Goal: Submit feedback/report problem

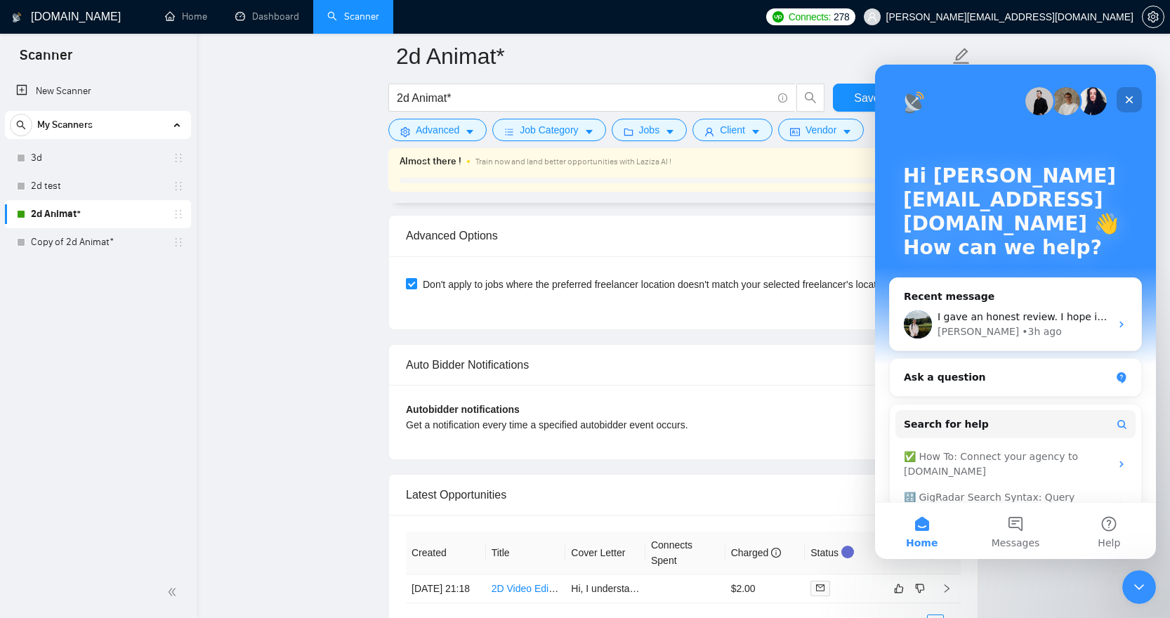
click at [1127, 99] on icon "Close" at bounding box center [1129, 99] width 11 height 11
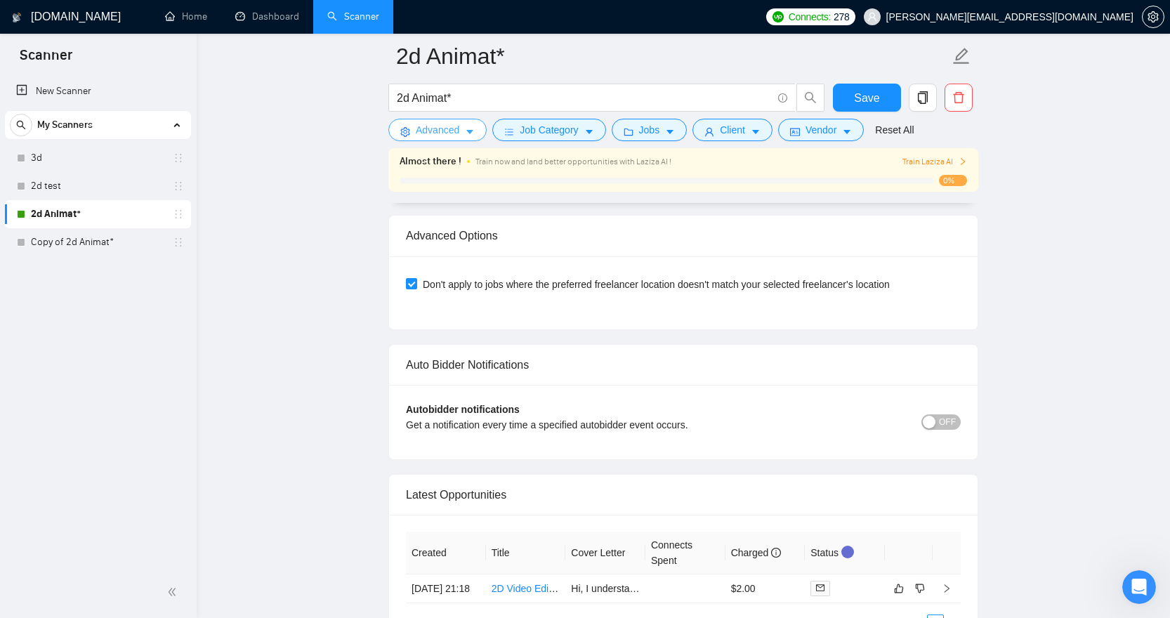
click at [430, 125] on span "Advanced" at bounding box center [438, 129] width 44 height 15
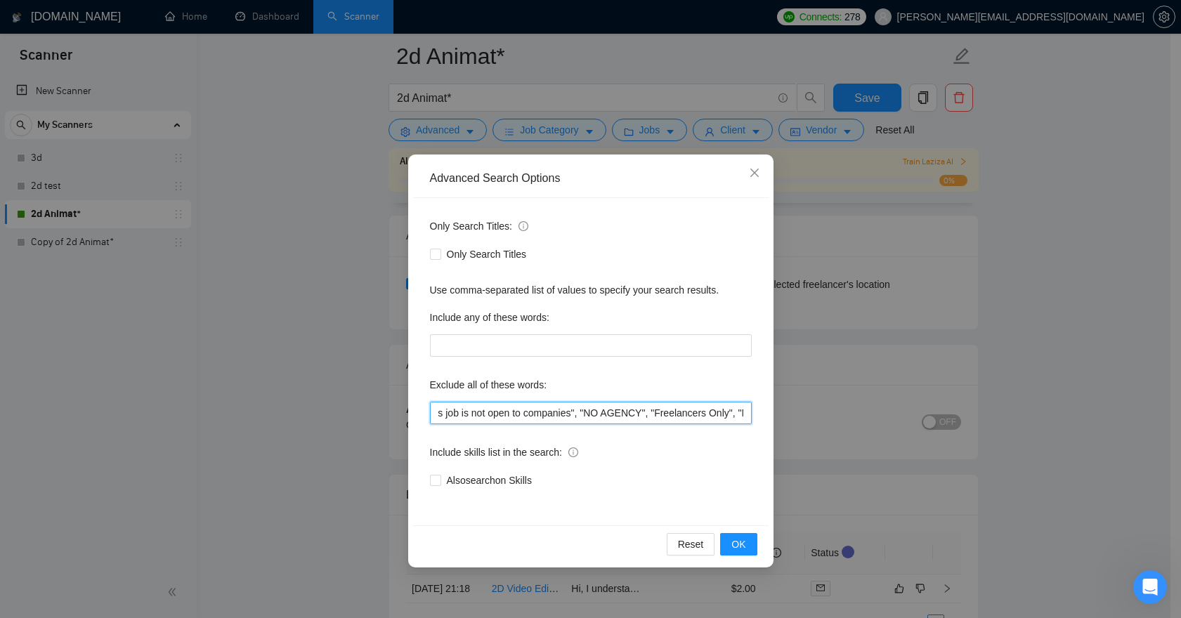
scroll to position [0, 1276]
drag, startPoint x: 655, startPoint y: 413, endPoint x: 837, endPoint y: 429, distance: 183.3
click at [837, 429] on div "Advanced Search Options Only Search Titles: Only Search Titles Use comma-separa…" at bounding box center [590, 309] width 1181 height 618
click at [746, 413] on input ""this job is not open to teams", "this job is not open to agency", "this job is…" at bounding box center [591, 413] width 322 height 22
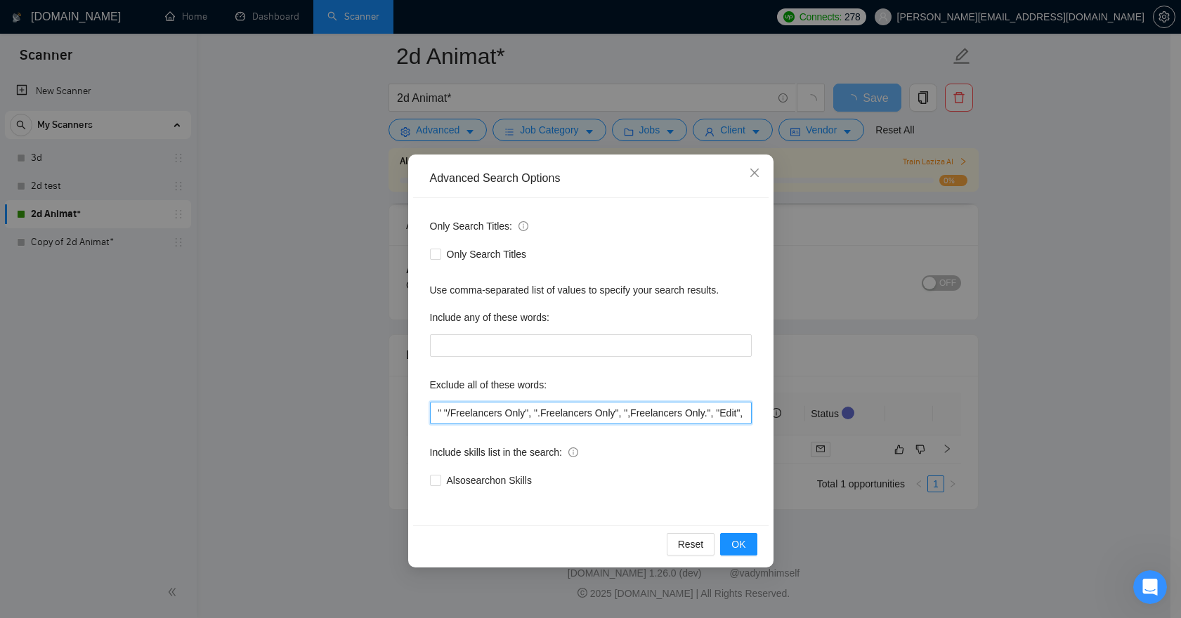
scroll to position [0, 1311]
type input ""this job is not open to teams", "this job is not open to agency", "this job is…"
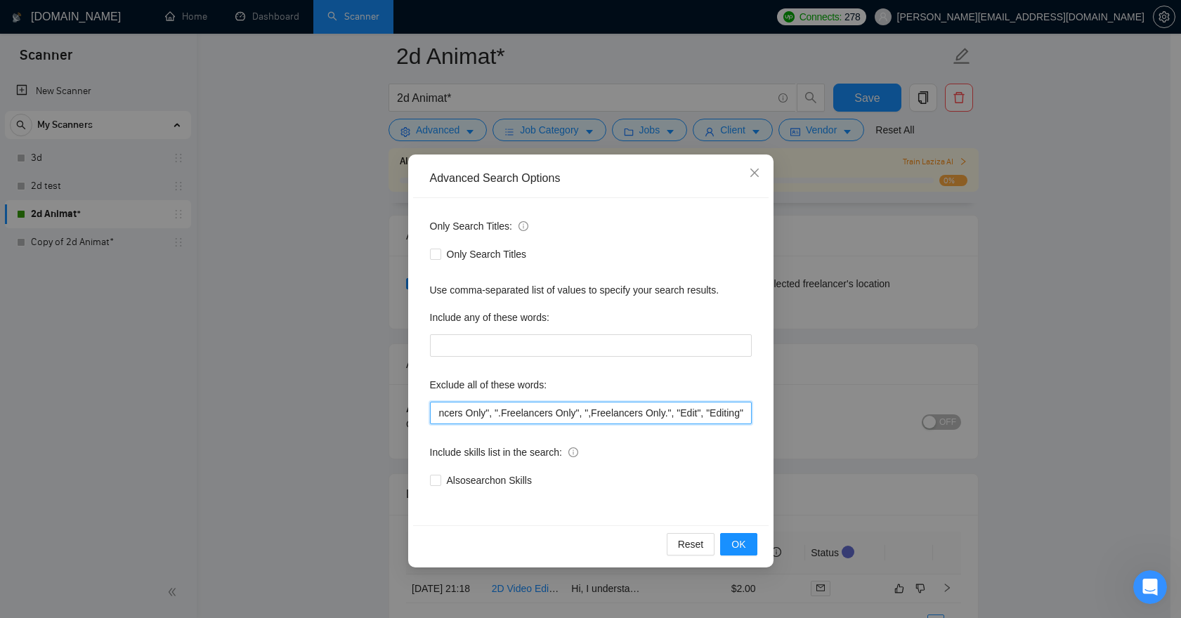
scroll to position [0, 1352]
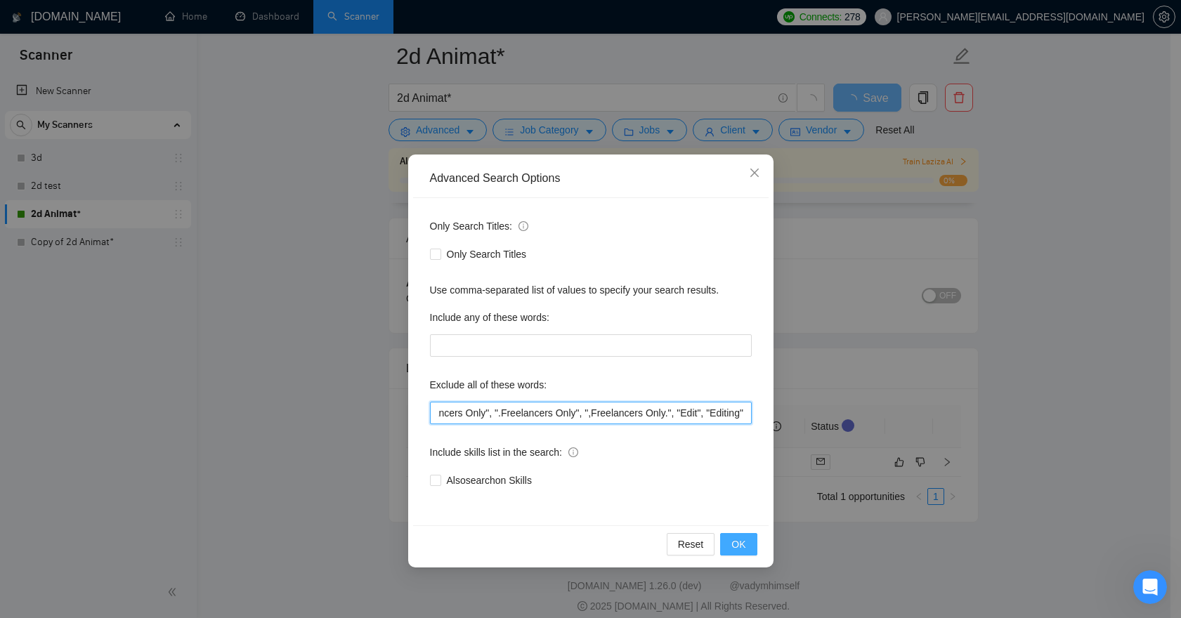
type input ""this job is not open to teams", "this job is not open to agency", "this job is…"
click at [743, 548] on span "OK" at bounding box center [738, 544] width 14 height 15
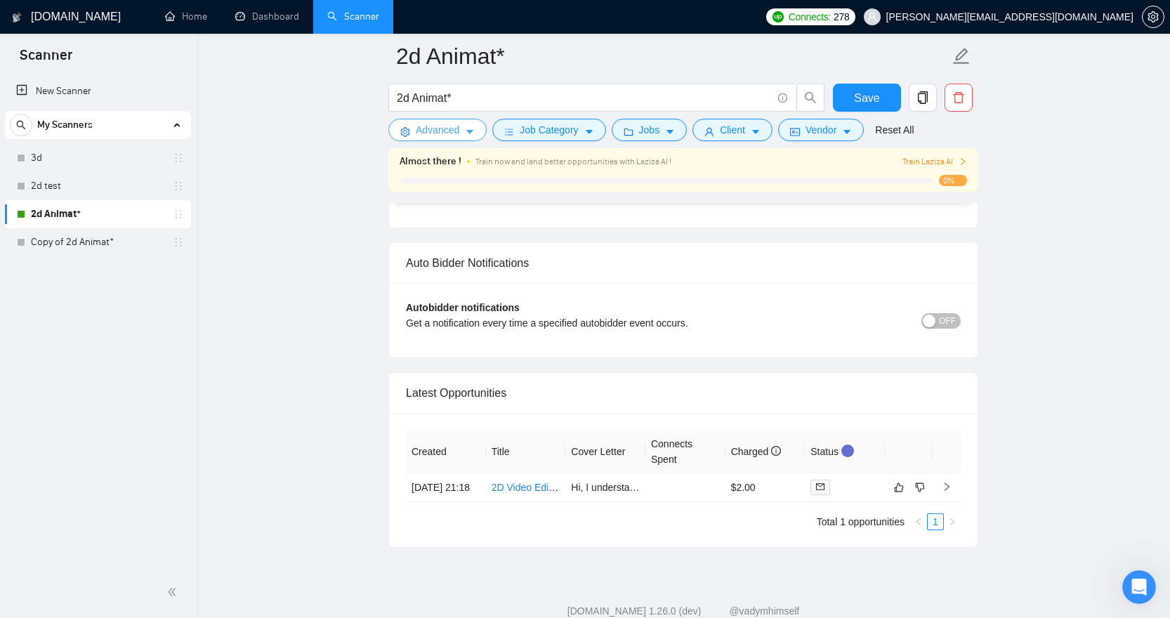
scroll to position [3259, 0]
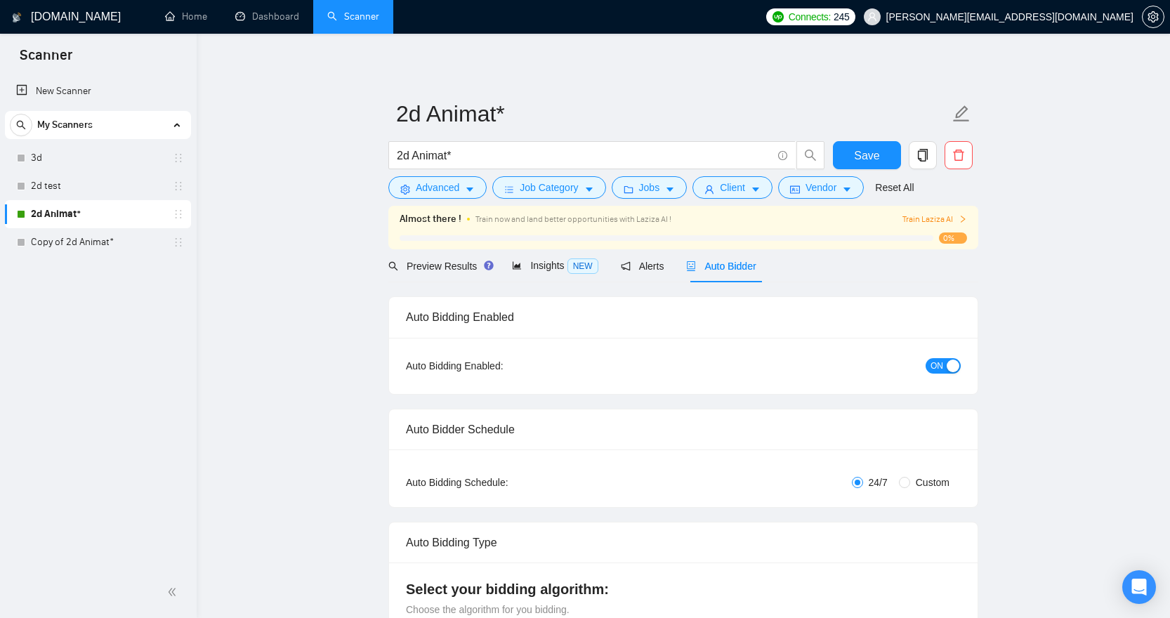
click at [945, 367] on button "ON" at bounding box center [943, 365] width 35 height 15
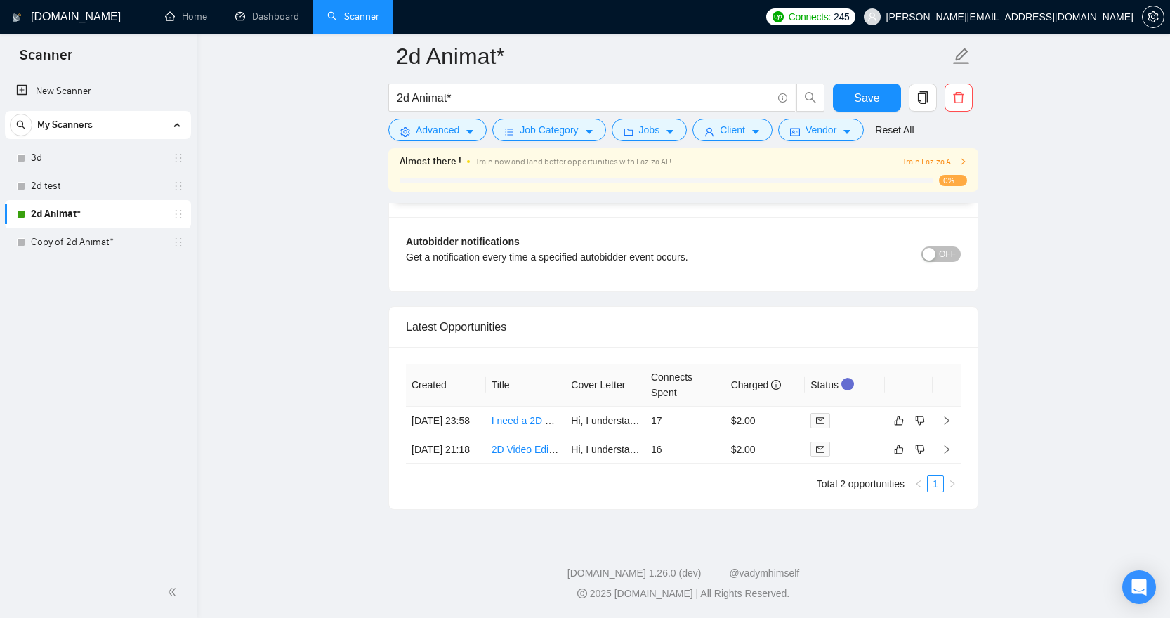
scroll to position [3374, 0]
click at [920, 415] on icon "dislike" at bounding box center [920, 420] width 10 height 11
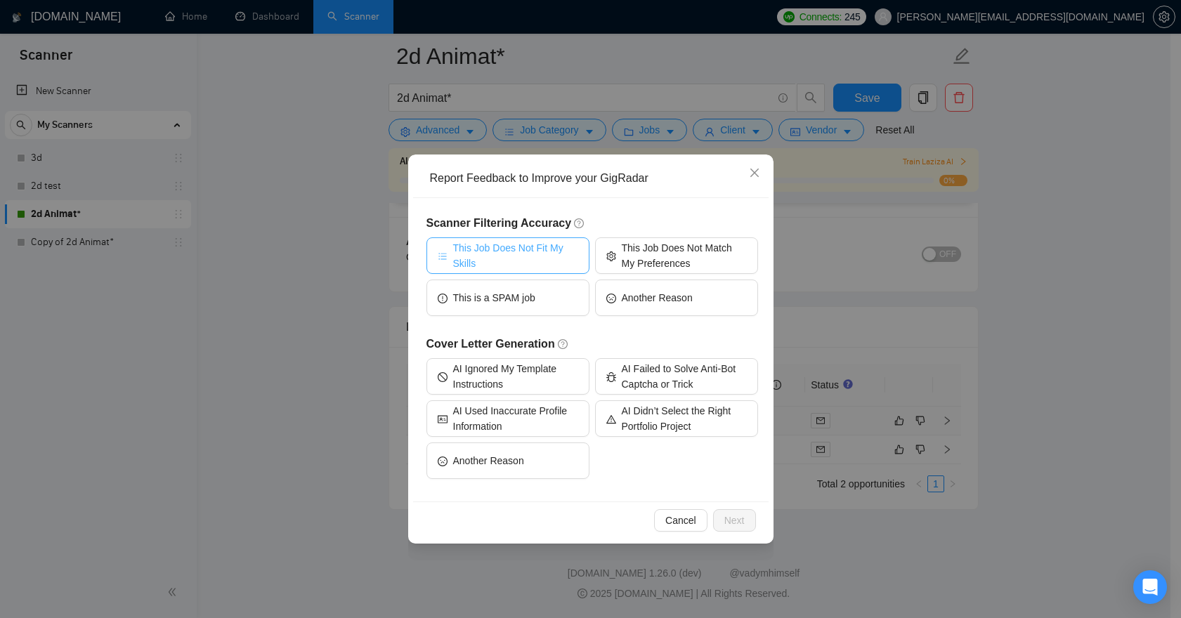
click at [513, 253] on span "This Job Does Not Fit My Skills" at bounding box center [515, 255] width 125 height 31
click at [747, 522] on button "Next" at bounding box center [734, 520] width 43 height 22
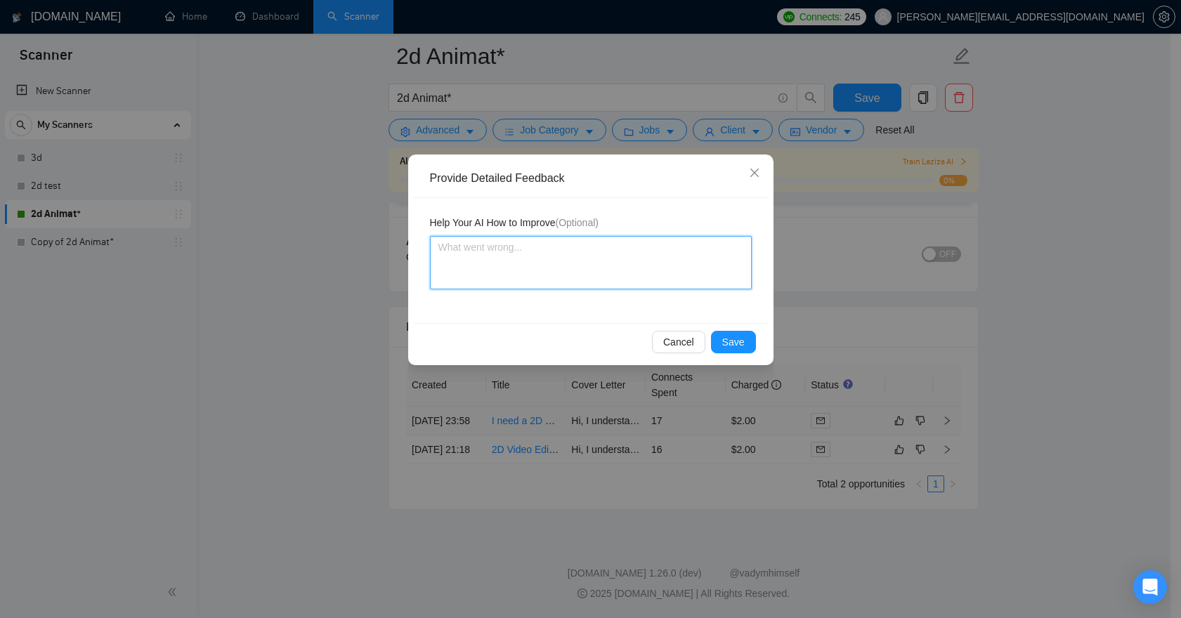
click at [624, 270] on textarea at bounding box center [591, 262] width 322 height 53
type textarea "Y"
type textarea "Yo"
type textarea "You"
type textarea "Youy"
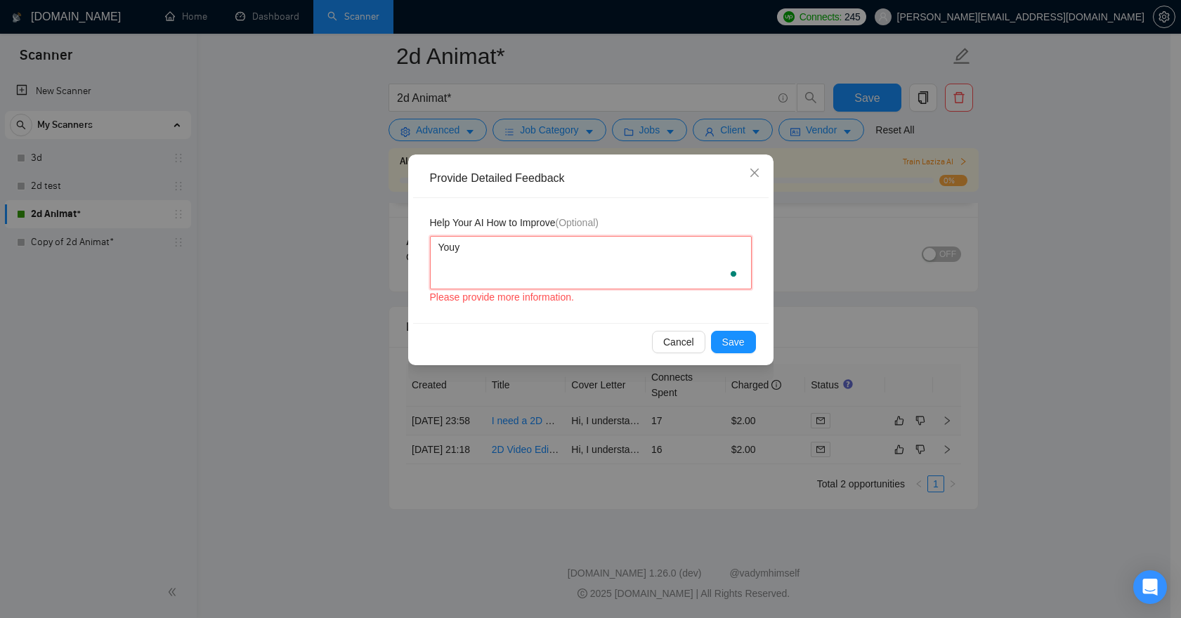
type textarea "Youyt"
type textarea "Youy"
type textarea "You"
type textarea "YouTu"
type textarea "YouTub"
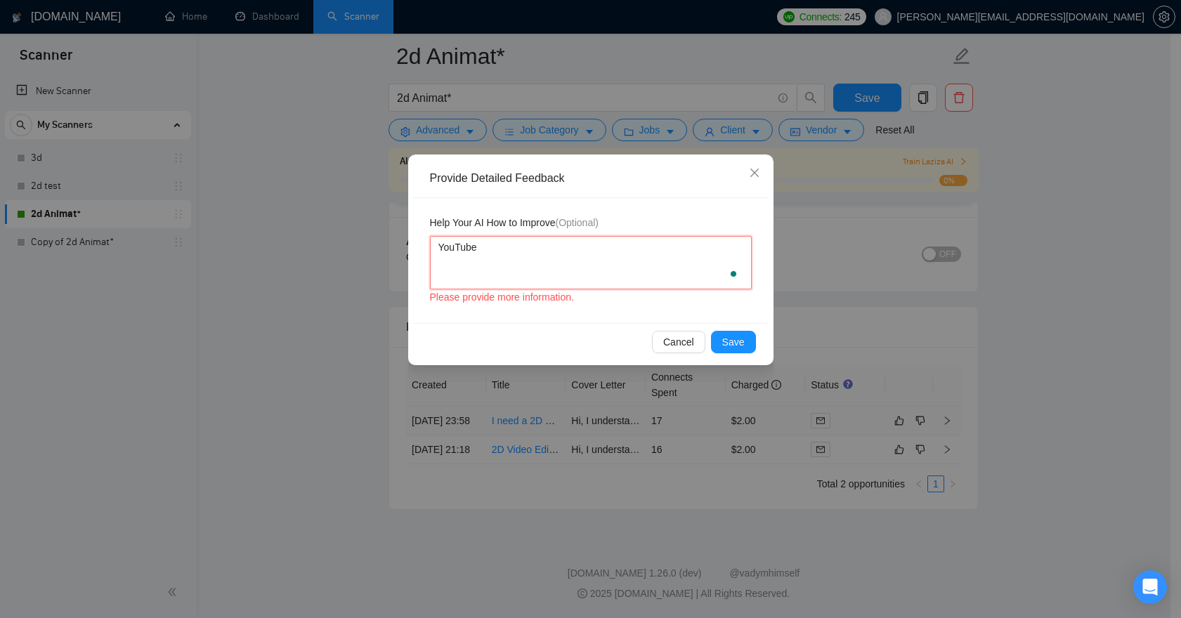
type textarea "YouTube"
type textarea "YouTube j"
type textarea "YouTube jo"
type textarea "YouTube jobs"
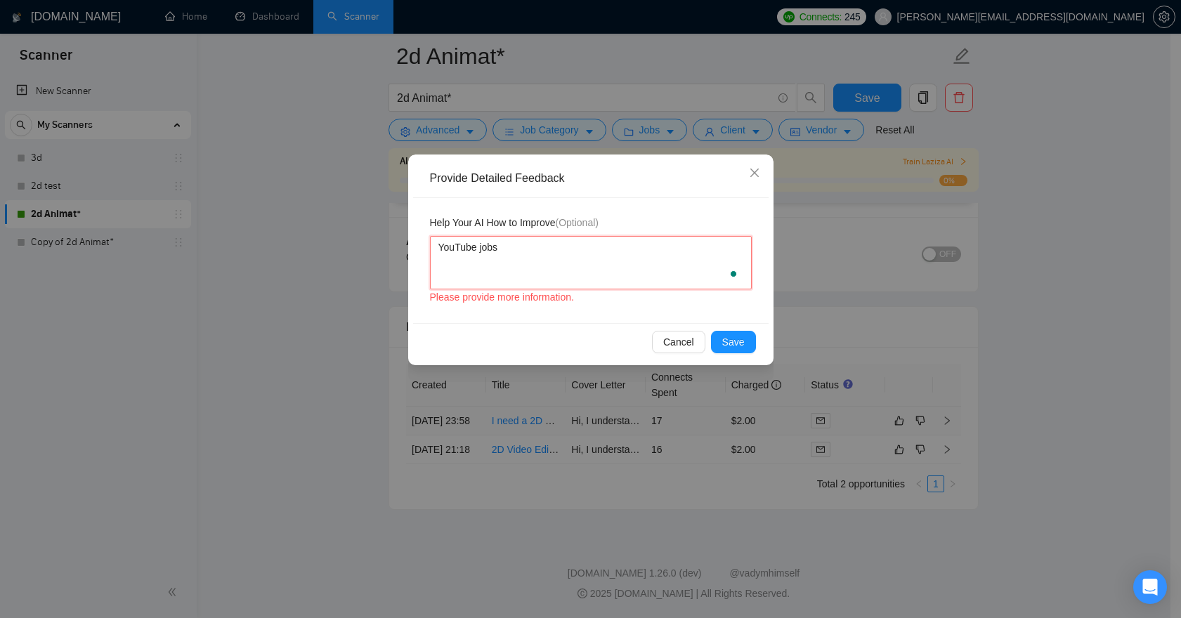
type textarea "YouTube jobs a"
type textarea "YouTube jobs ar"
type textarea "YouTube jobs are"
type textarea "YouTube jobs are of"
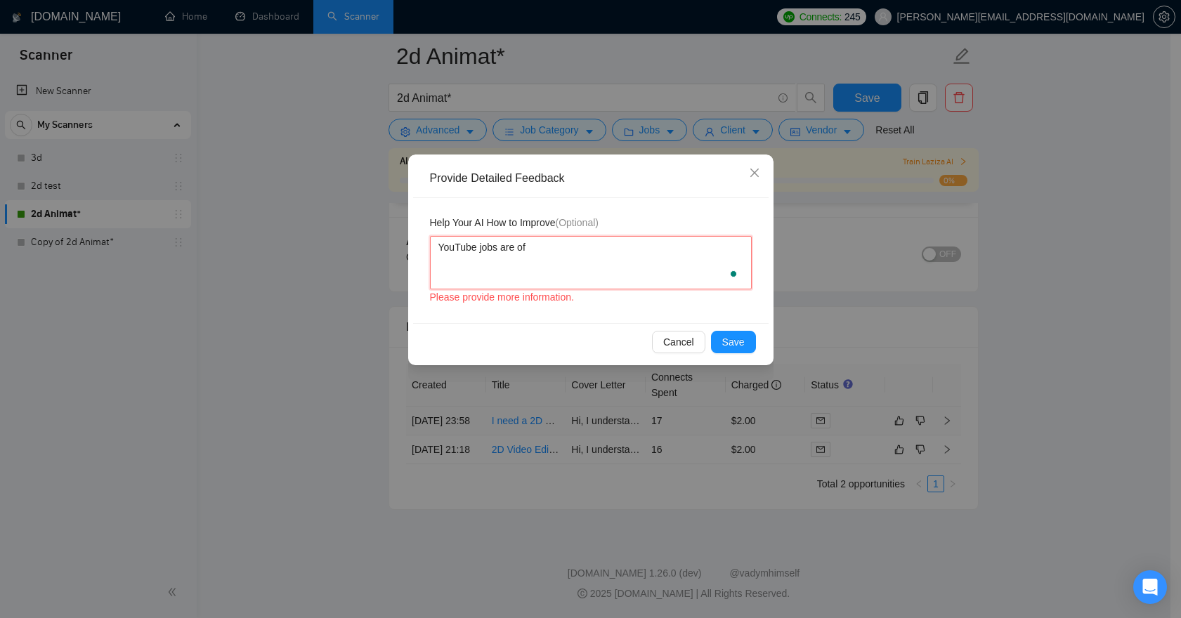
type textarea "YouTube jobs are oft"
type textarea "YouTube jobs are ofte"
type textarea "YouTube jobs are often"
type textarea "YouTube jobs are often v"
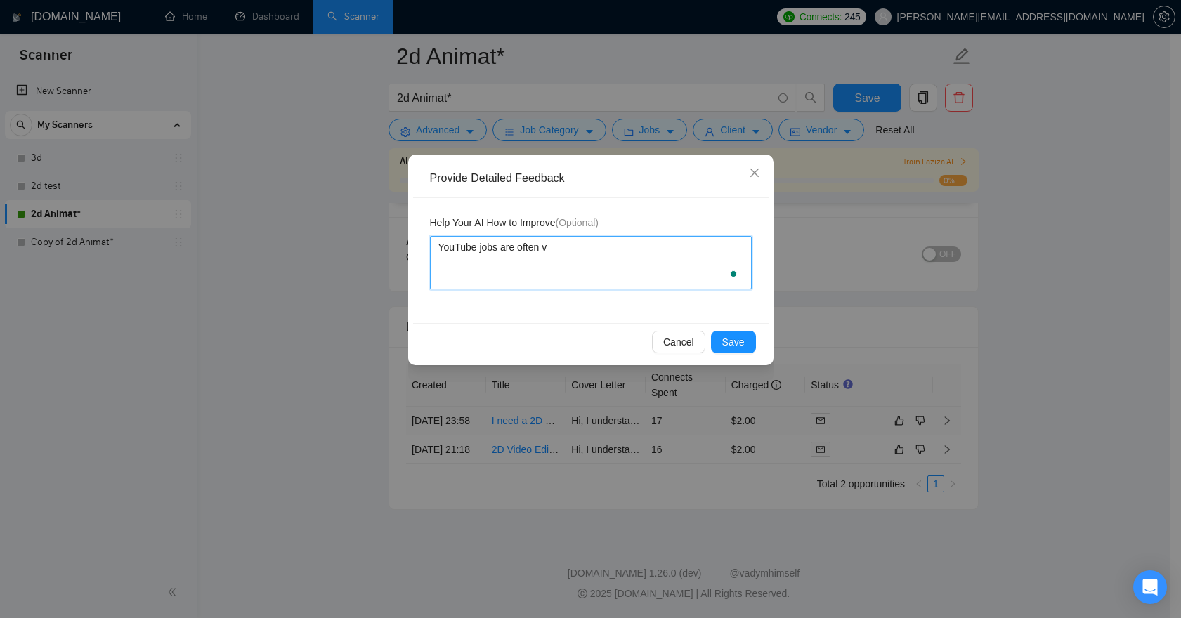
type textarea "YouTube jobs are often va"
type textarea "YouTube jobs are often vag"
type textarea "YouTube jobs are often vague"
click at [749, 337] on button "Save" at bounding box center [733, 342] width 45 height 22
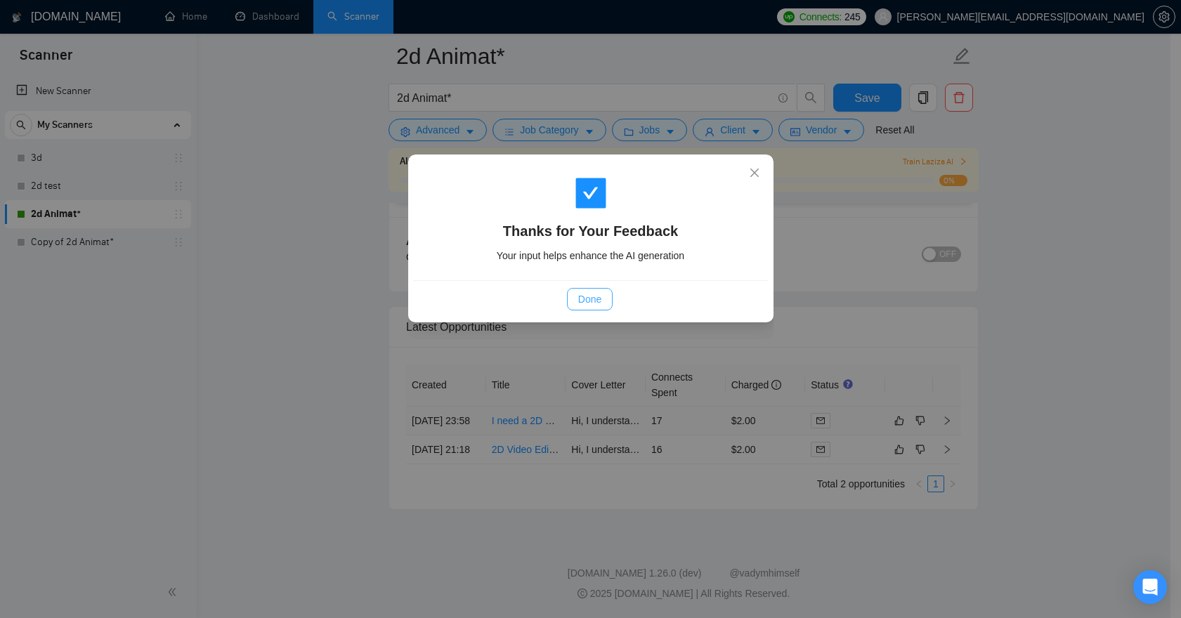
click at [598, 300] on span "Done" at bounding box center [589, 299] width 23 height 15
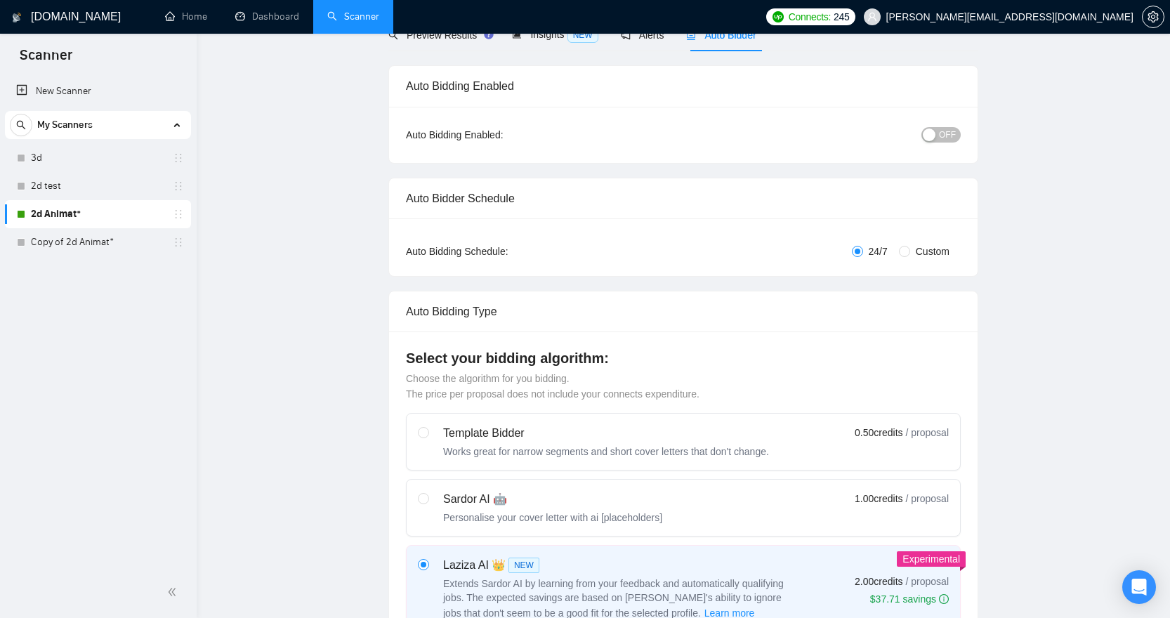
scroll to position [0, 0]
